Goal: Navigation & Orientation: Find specific page/section

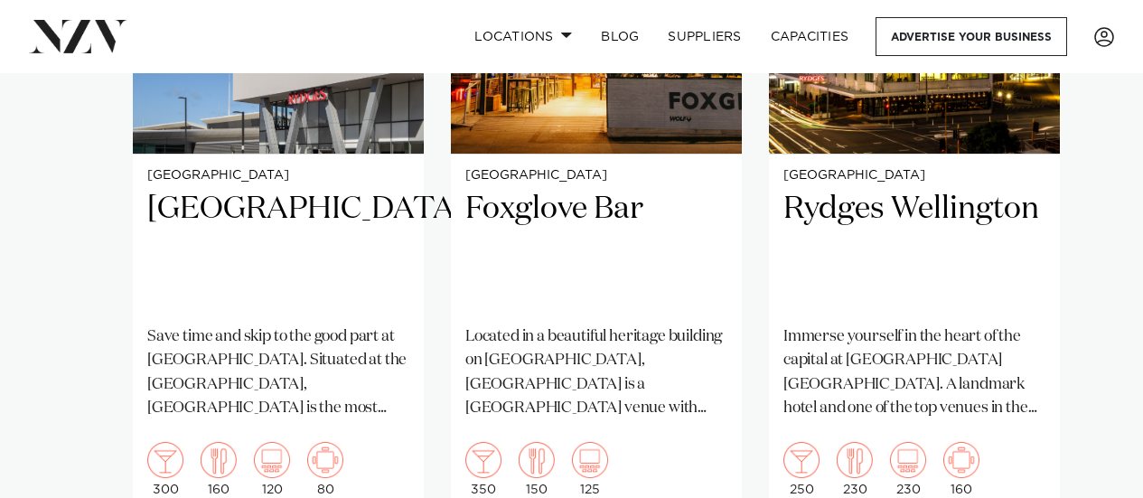
scroll to position [1614, 0]
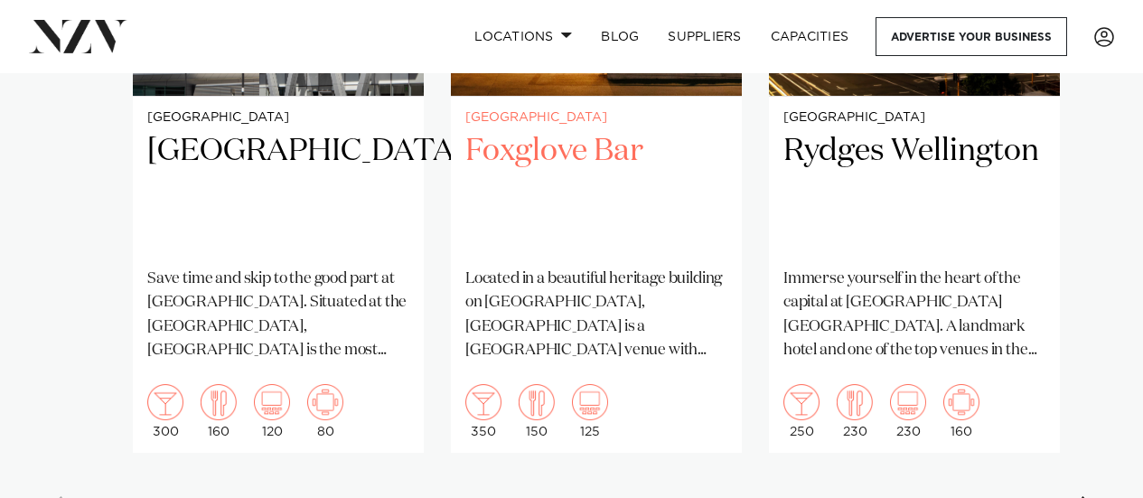
click at [538, 131] on h2 "Foxglove Bar" at bounding box center [596, 192] width 262 height 122
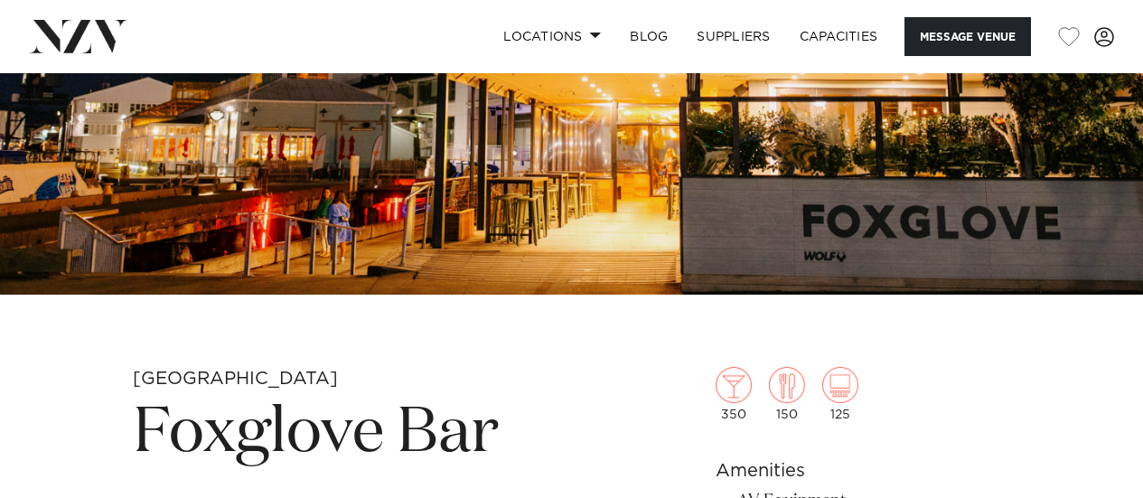
scroll to position [308, 0]
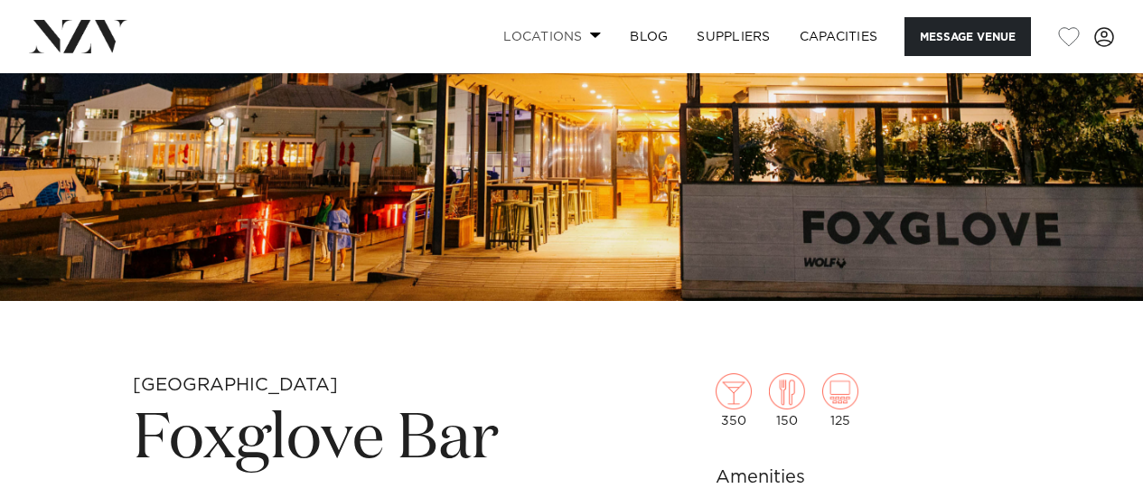
click at [590, 37] on span at bounding box center [596, 35] width 12 height 6
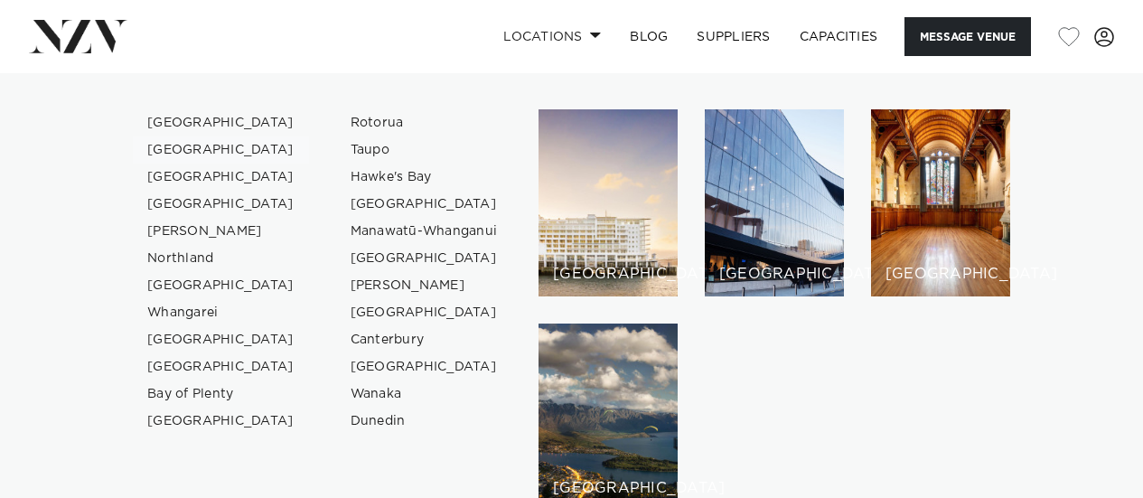
click at [181, 143] on link "[GEOGRAPHIC_DATA]" at bounding box center [221, 149] width 176 height 27
